Goal: Information Seeking & Learning: Learn about a topic

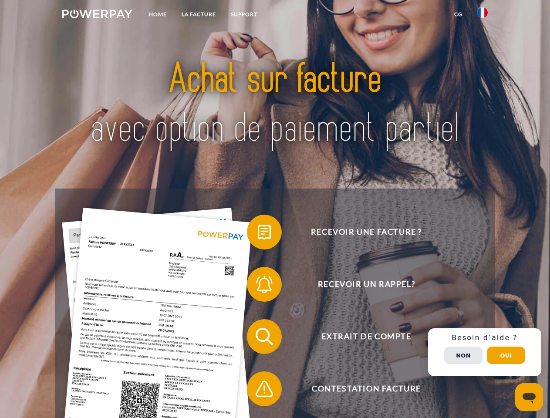
click at [97, 15] on img at bounding box center [97, 14] width 70 height 9
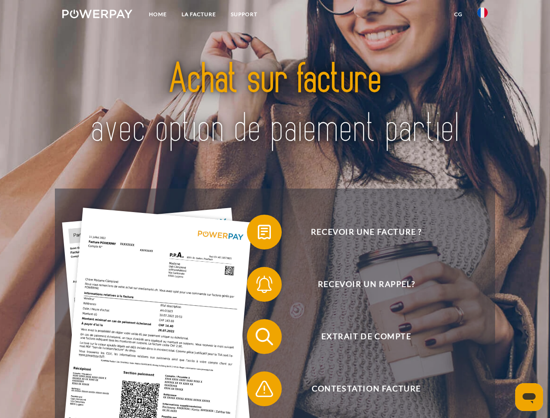
click at [482, 15] on img at bounding box center [482, 12] width 10 height 10
click at [458, 14] on link "CG" at bounding box center [458, 15] width 23 height 16
click at [258, 234] on span at bounding box center [251, 232] width 44 height 44
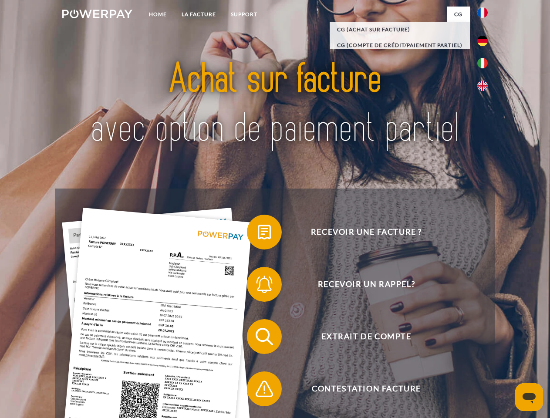
click at [258, 286] on span at bounding box center [251, 285] width 44 height 44
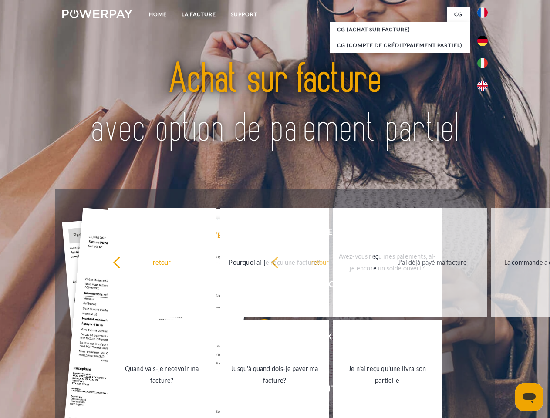
click at [258, 338] on link "Jusqu'à quand dois-je payer ma facture?" at bounding box center [274, 374] width 108 height 109
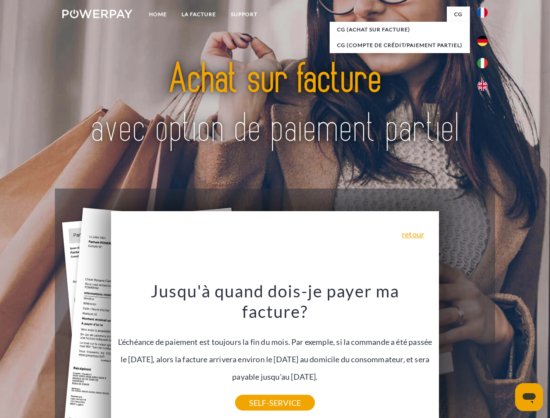
click at [485, 352] on div "Recevoir une facture ? Recevoir un rappel? Extrait de compte retour" at bounding box center [275, 363] width 440 height 348
click at [463, 354] on span "Extrait de compte" at bounding box center [366, 336] width 213 height 35
click at [506, 355] on header "Home LA FACTURE Support" at bounding box center [275, 300] width 550 height 601
